Goal: Task Accomplishment & Management: Use online tool/utility

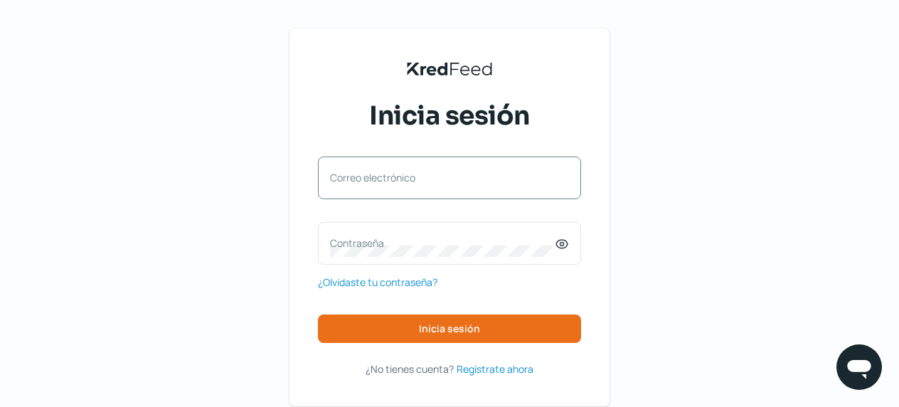
click at [406, 174] on label "Correo electrónico" at bounding box center [442, 178] width 225 height 14
click at [406, 179] on input "Correo electrónico" at bounding box center [449, 185] width 239 height 13
paste input "[PERSON_NAME][EMAIL_ADDRESS][DOMAIN_NAME]"
type input "[PERSON_NAME][EMAIL_ADDRESS][DOMAIN_NAME]"
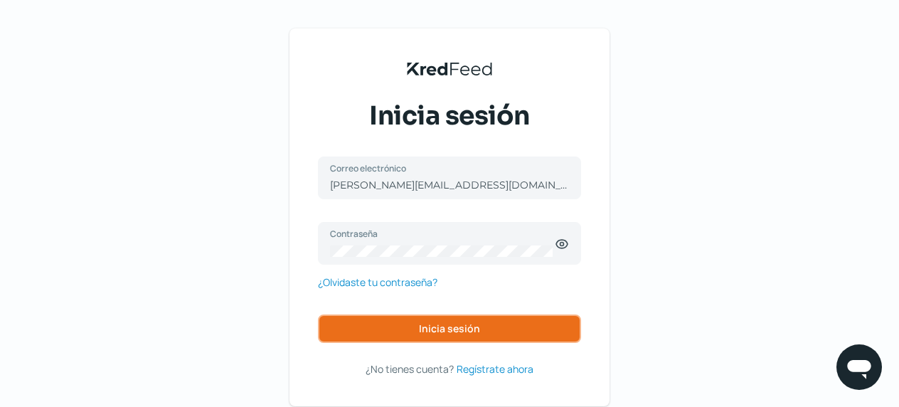
click at [443, 332] on span "Inicia sesión" at bounding box center [449, 329] width 61 height 10
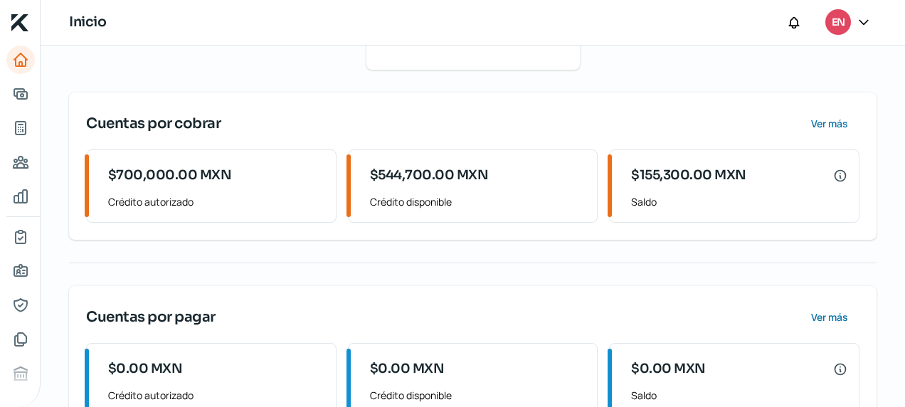
scroll to position [287, 0]
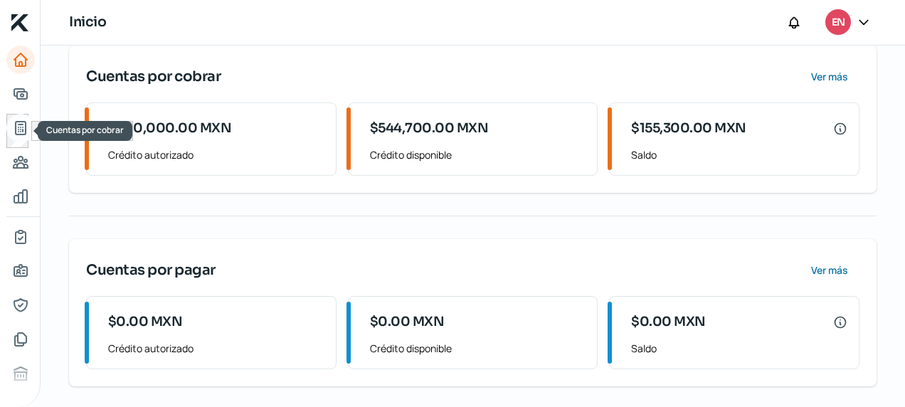
click at [17, 123] on icon "Cuentas por cobrar" at bounding box center [20, 128] width 17 height 17
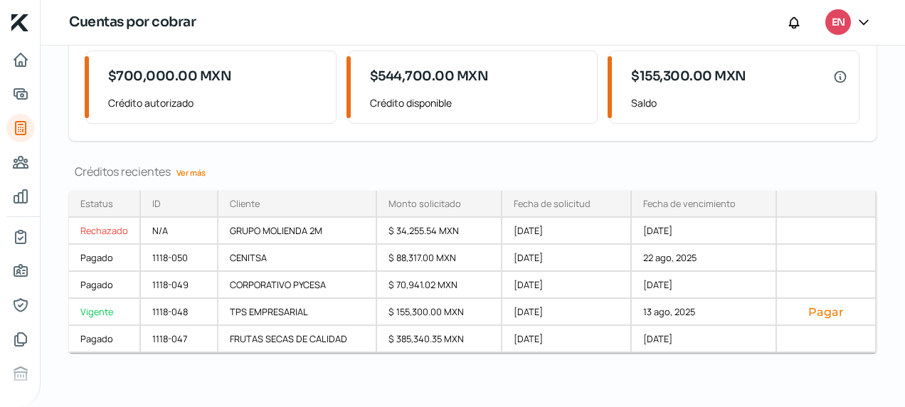
scroll to position [117, 0]
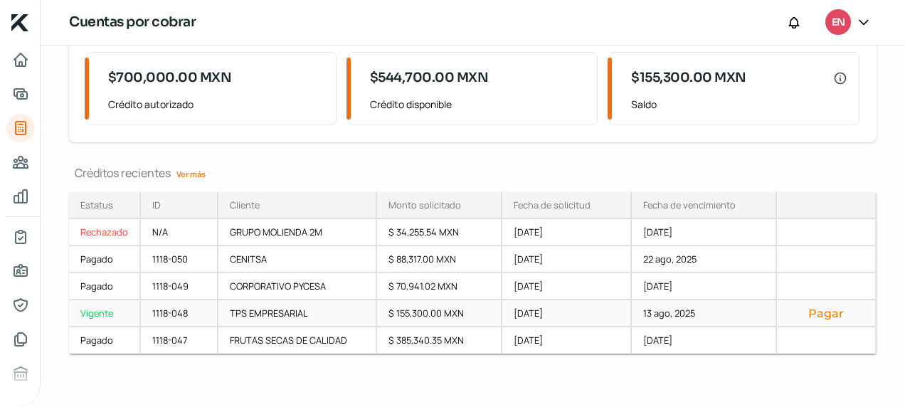
click at [511, 307] on div "[DATE]" at bounding box center [566, 313] width 129 height 27
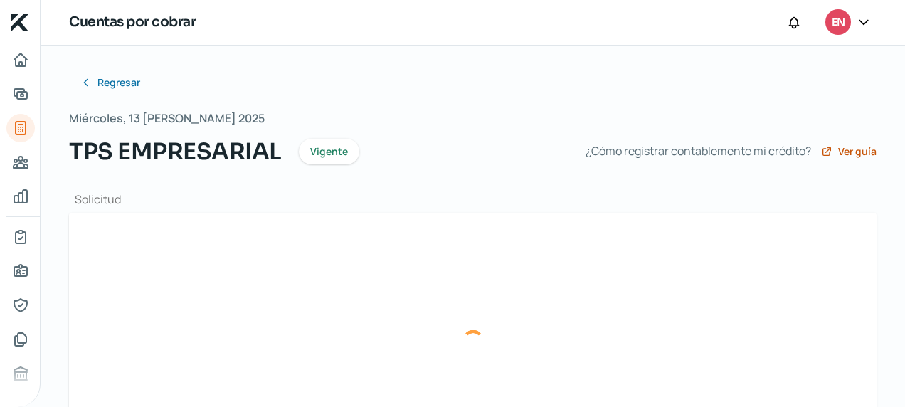
type input "FACTURA B 0274 [PERSON_NAME].xml"
type input "FACTURA B 0274 [PERSON_NAME][1].pdf"
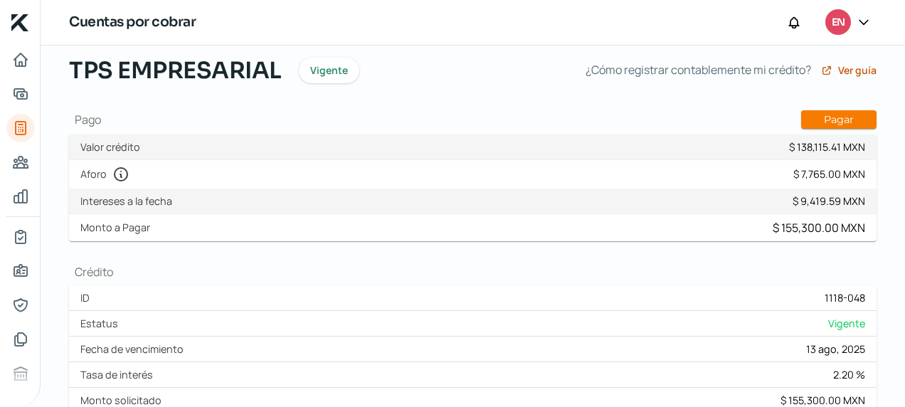
scroll to position [78, 0]
